Goal: Task Accomplishment & Management: Complete application form

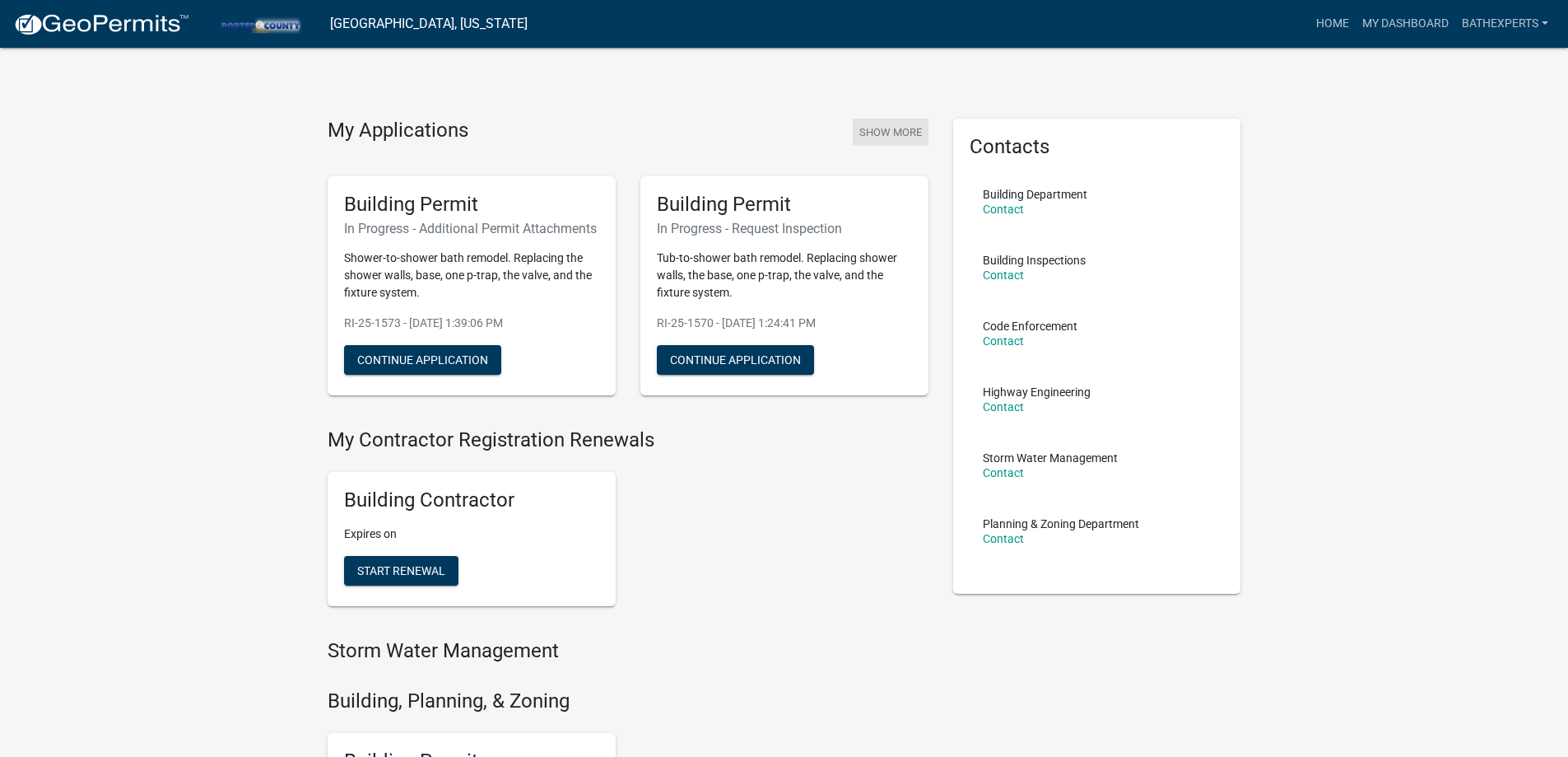
click at [897, 124] on button "Show More" at bounding box center [890, 132] width 76 height 27
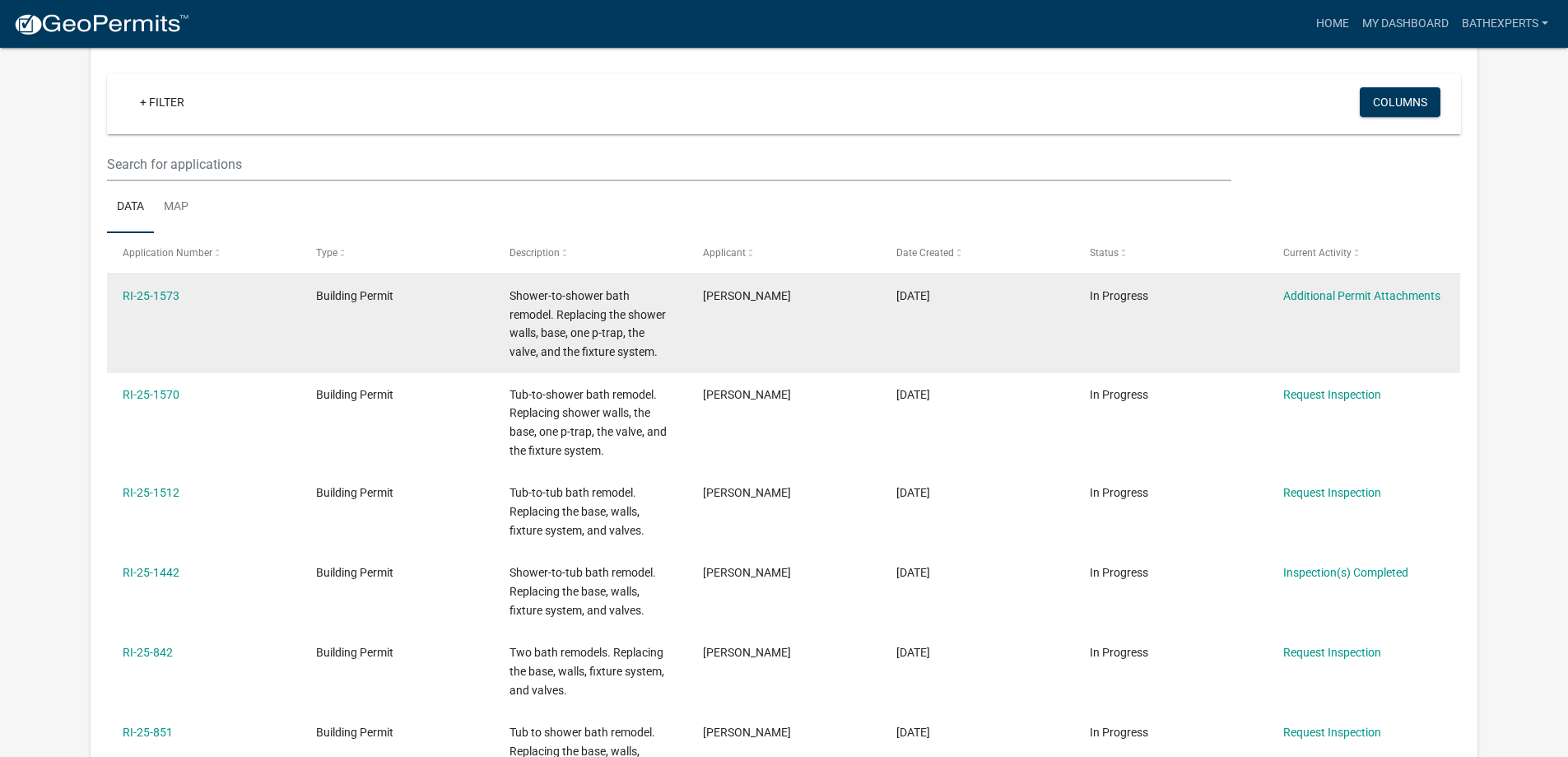
scroll to position [165, 0]
click at [1323, 291] on link "Additional Permit Attachments" at bounding box center [1362, 294] width 157 height 13
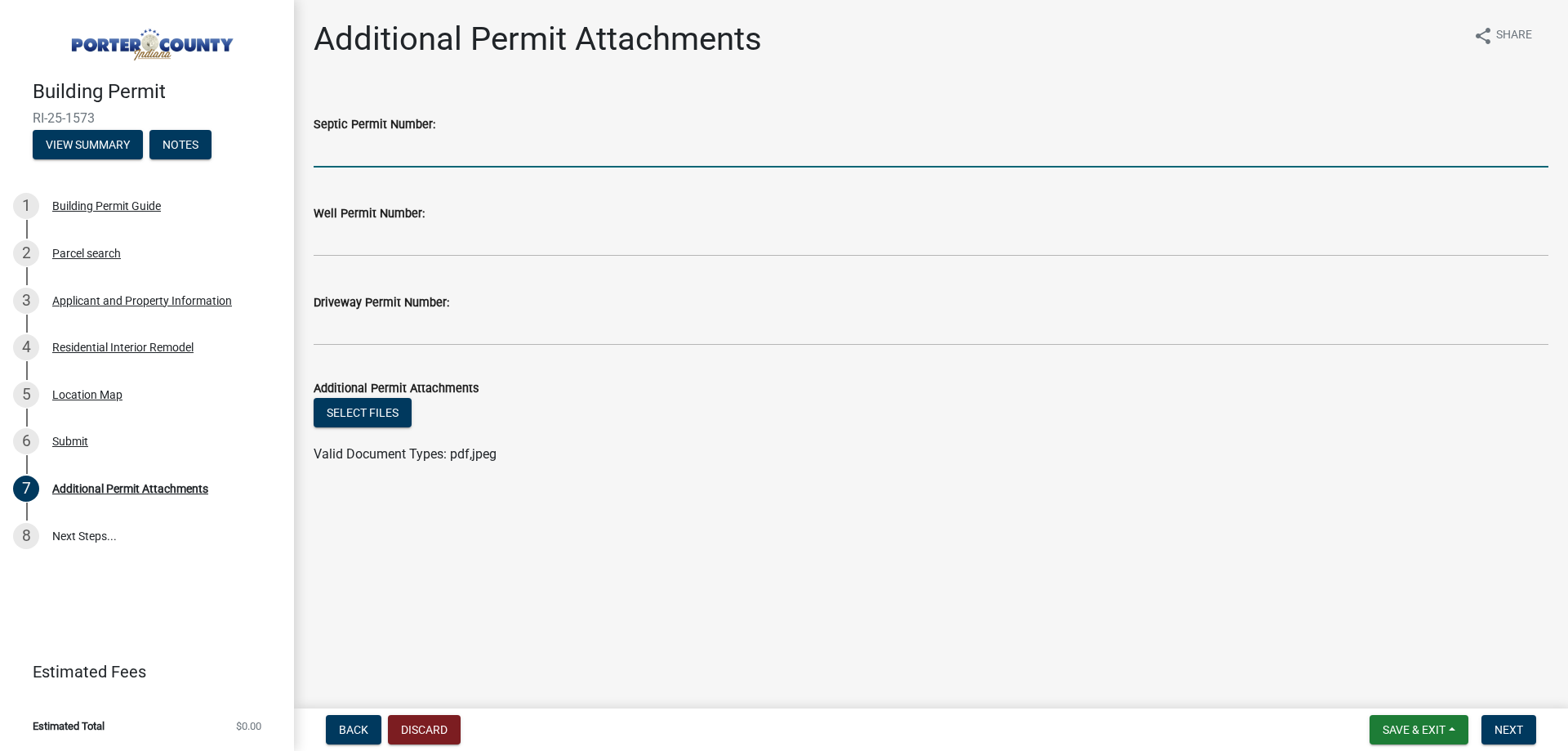
click at [413, 150] on input "Septic Permit Number:" at bounding box center [931, 150] width 1235 height 33
click at [360, 416] on button "Select files" at bounding box center [363, 413] width 98 height 29
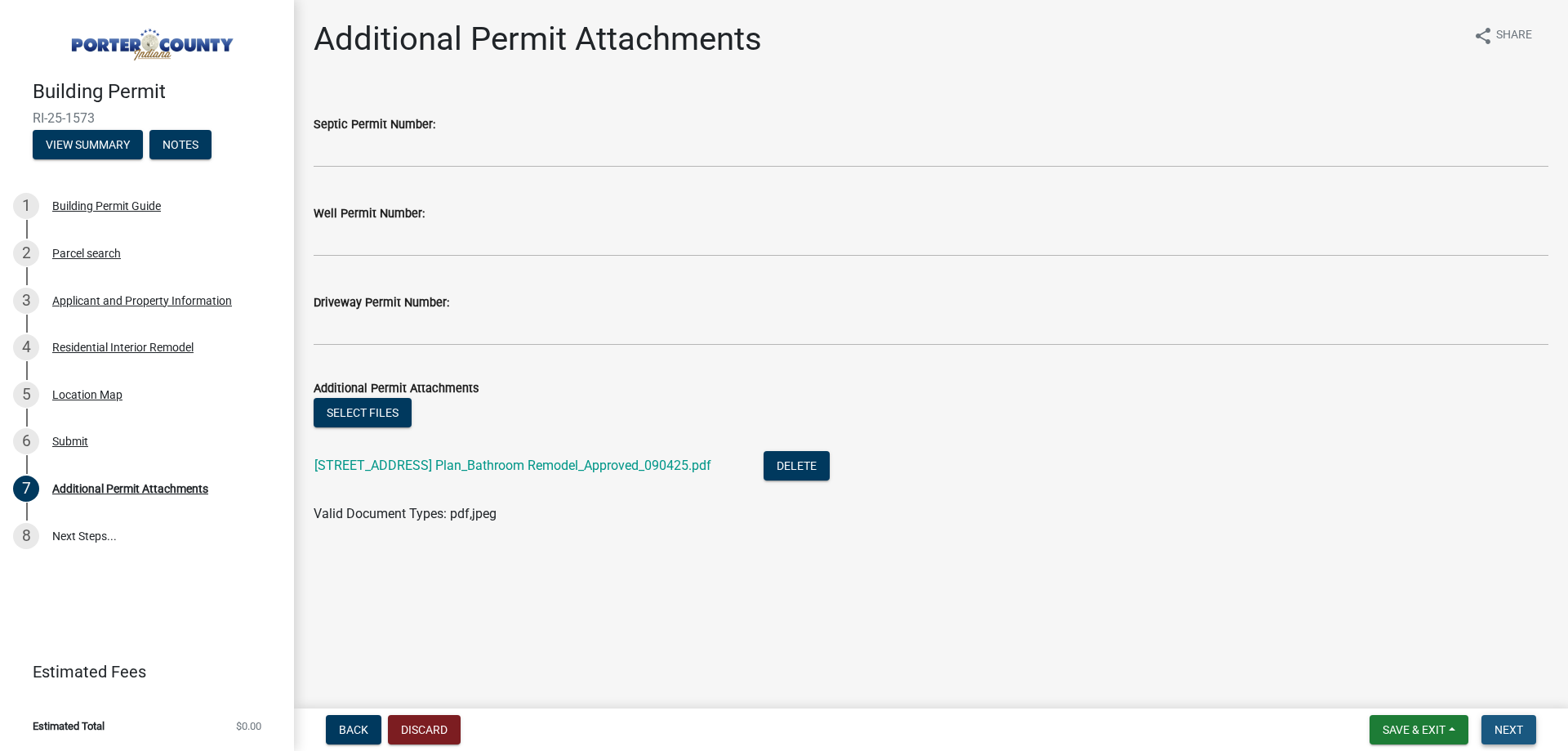
click at [1521, 726] on span "Next" at bounding box center [1509, 729] width 29 height 13
